Goal: Information Seeking & Learning: Learn about a topic

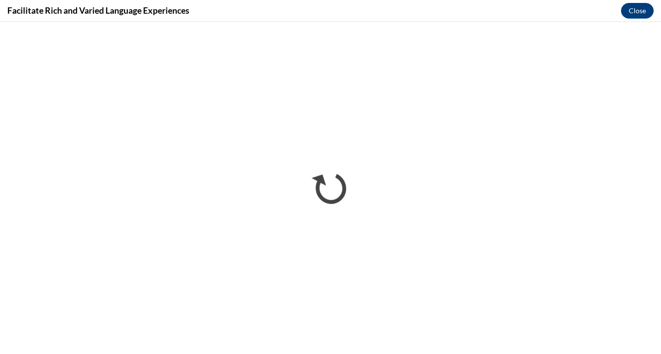
click at [458, 1] on div "Facilitate Rich and Varied Language Experiences Close" at bounding box center [330, 11] width 661 height 22
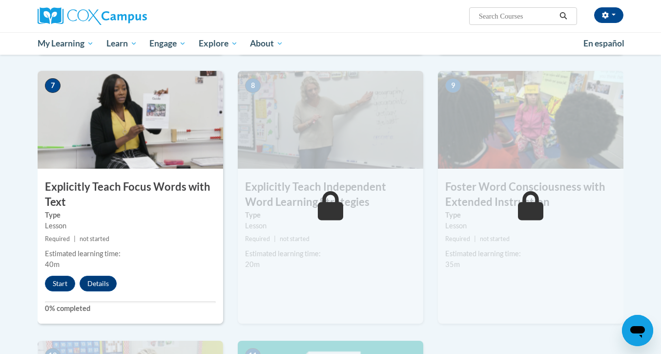
scroll to position [789, 0]
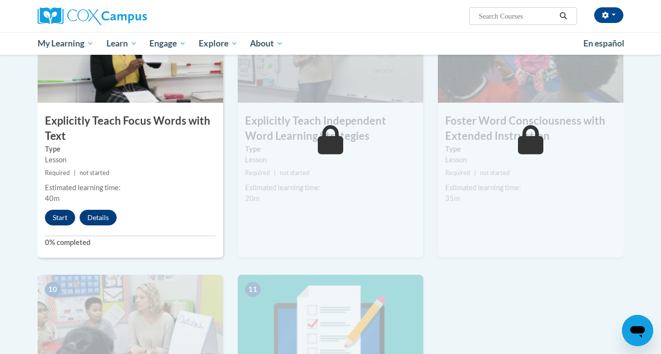
click at [63, 210] on button "Start" at bounding box center [60, 218] width 30 height 16
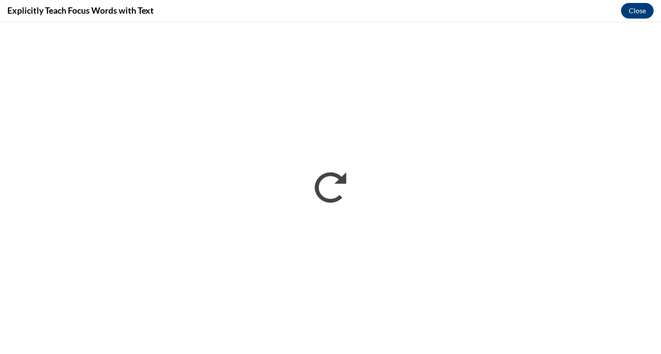
scroll to position [0, 0]
